Goal: Use online tool/utility

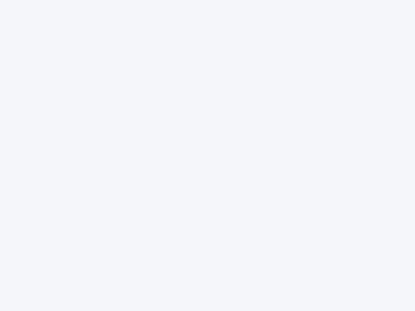
click at [208, 156] on div at bounding box center [207, 155] width 415 height 311
